Goal: Browse casually

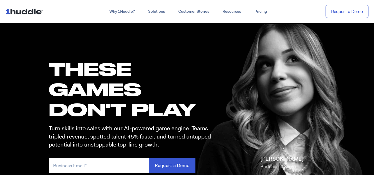
scroll to position [13, 0]
click at [121, 74] on h1 "these GAMES DON'T PLAY" at bounding box center [132, 89] width 167 height 61
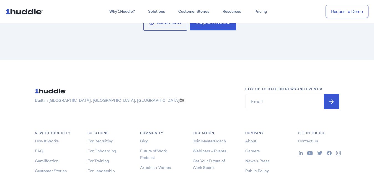
scroll to position [2818, 0]
